Goal: Transaction & Acquisition: Purchase product/service

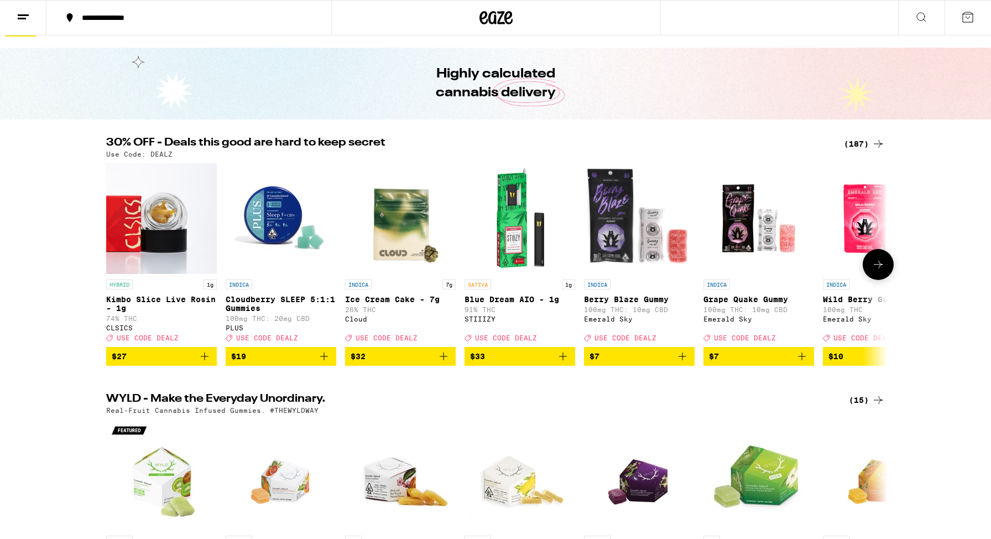
scroll to position [26, 0]
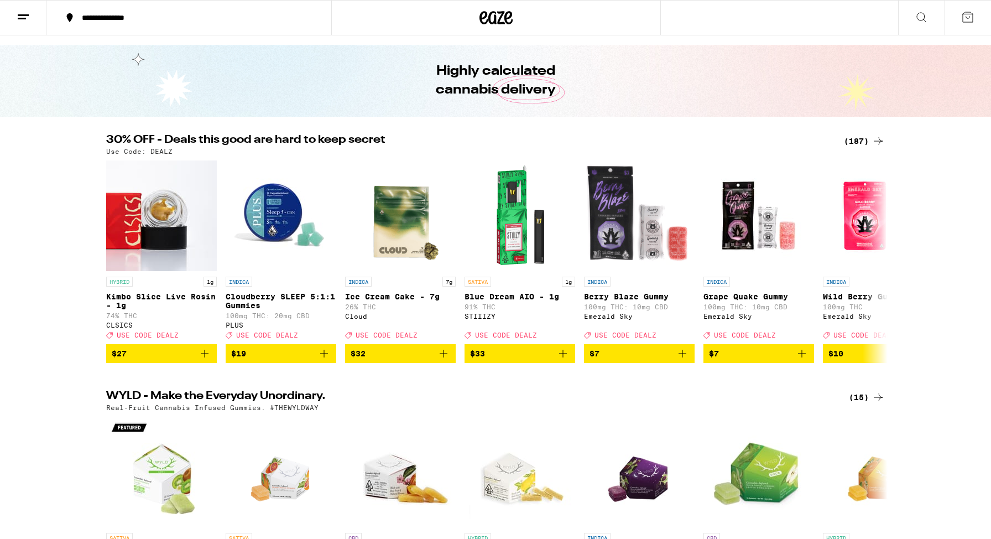
click at [856, 144] on div "(187)" at bounding box center [864, 140] width 41 height 13
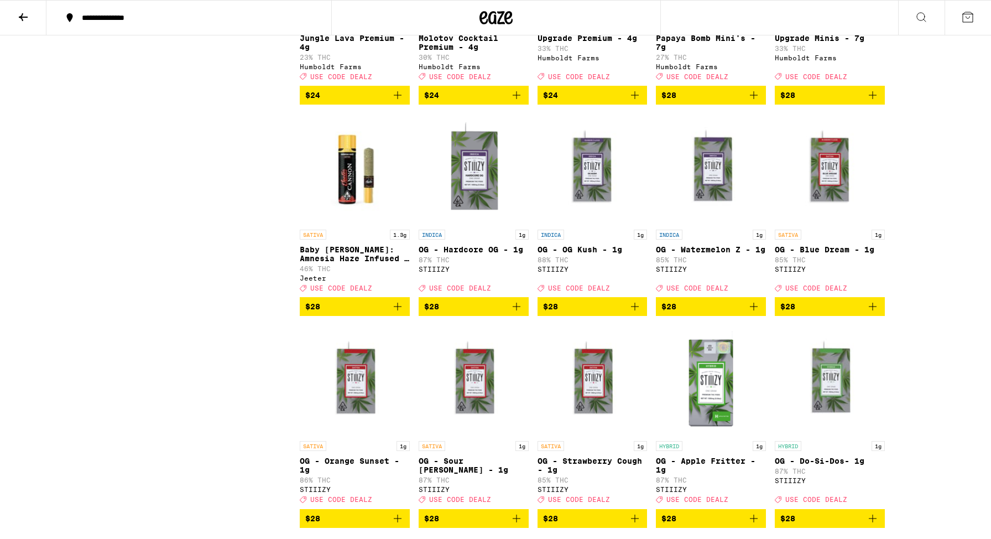
scroll to position [3718, 0]
